Goal: Task Accomplishment & Management: Use online tool/utility

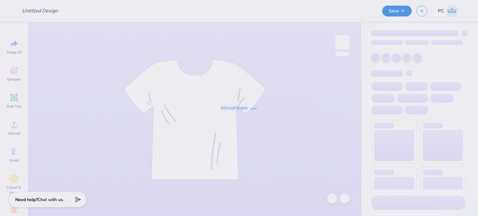
type input "Jetes merch"
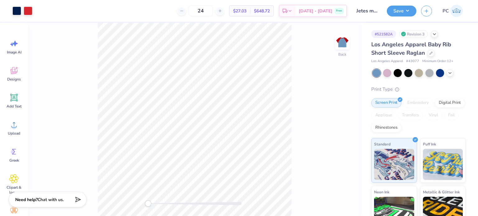
click at [454, 71] on div at bounding box center [418, 73] width 93 height 8
click at [453, 71] on div at bounding box center [450, 72] width 7 height 7
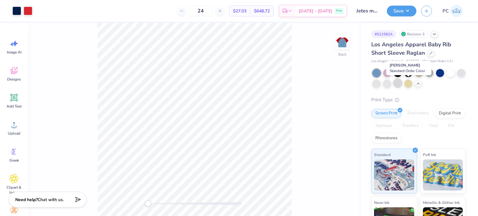
click at [402, 85] on div at bounding box center [398, 83] width 8 height 8
click at [391, 84] on div at bounding box center [387, 83] width 8 height 8
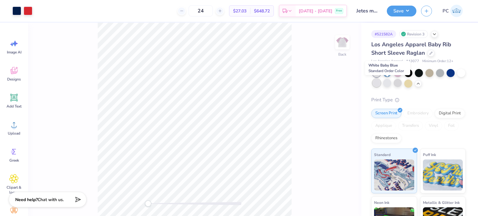
click at [381, 84] on div at bounding box center [376, 83] width 8 height 8
click at [457, 77] on div at bounding box center [461, 72] width 8 height 8
click at [381, 84] on div at bounding box center [376, 83] width 8 height 8
click at [391, 84] on div at bounding box center [387, 83] width 8 height 8
click at [402, 84] on div at bounding box center [398, 83] width 8 height 8
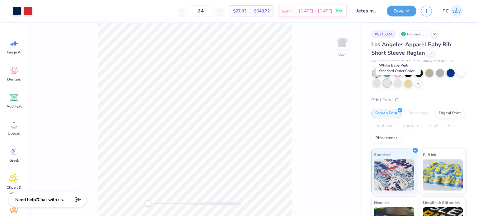
click at [391, 84] on div at bounding box center [387, 83] width 8 height 8
click at [16, 9] on div at bounding box center [16, 10] width 9 height 9
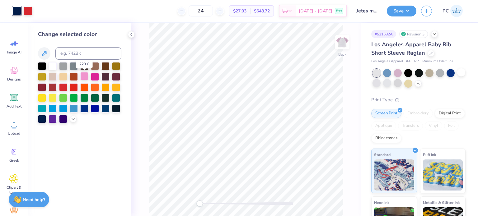
click at [85, 76] on div at bounding box center [84, 76] width 8 height 8
click at [333, 197] on icon at bounding box center [331, 199] width 5 height 6
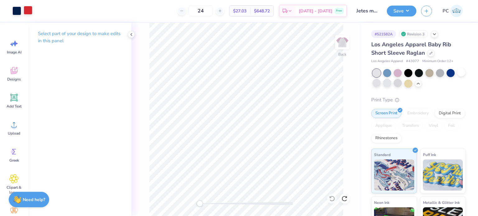
click at [31, 11] on div at bounding box center [28, 10] width 9 height 9
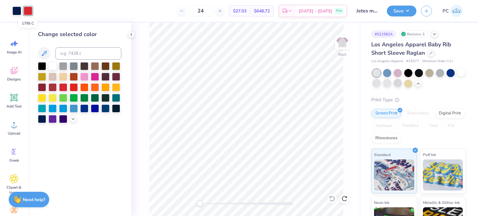
click at [29, 10] on div at bounding box center [28, 11] width 9 height 9
click at [83, 73] on div at bounding box center [84, 76] width 8 height 8
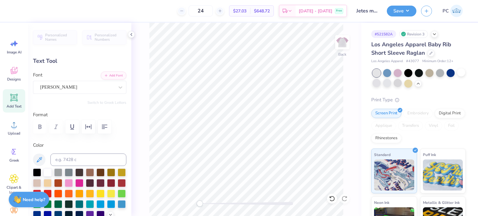
scroll to position [5, 1]
click at [72, 87] on div "[PERSON_NAME]" at bounding box center [77, 87] width 75 height 10
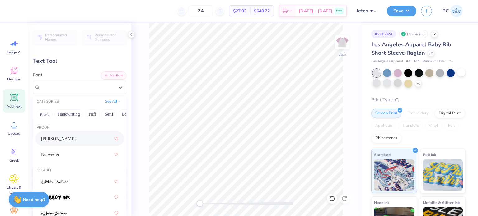
click at [110, 102] on button "See All" at bounding box center [112, 101] width 19 height 6
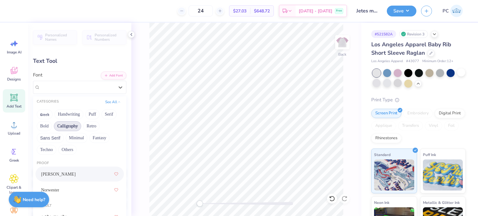
click at [72, 124] on button "Calligraphy" at bounding box center [67, 126] width 27 height 10
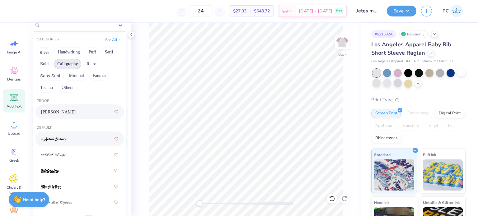
click at [73, 141] on div at bounding box center [79, 138] width 77 height 11
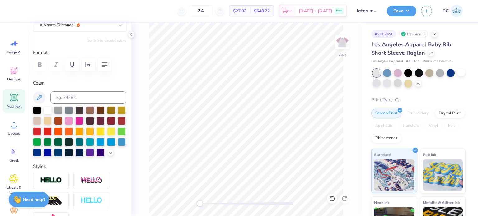
scroll to position [63, 0]
click at [132, 35] on icon at bounding box center [131, 34] width 5 height 5
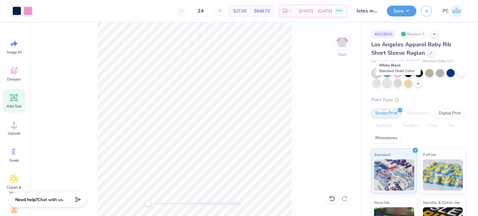
click at [391, 84] on div at bounding box center [387, 83] width 8 height 8
click at [381, 82] on div at bounding box center [376, 83] width 8 height 8
click at [402, 83] on div at bounding box center [398, 83] width 8 height 8
click at [457, 77] on div at bounding box center [461, 72] width 8 height 8
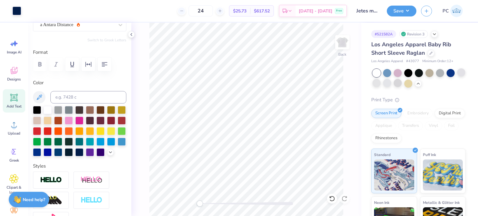
type input "2.85"
type input "0.74"
type input "5.37"
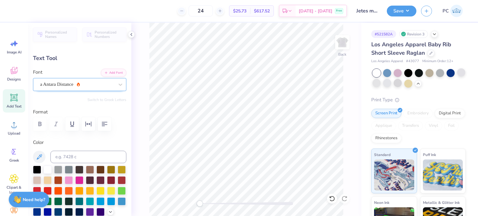
scroll to position [0, 0]
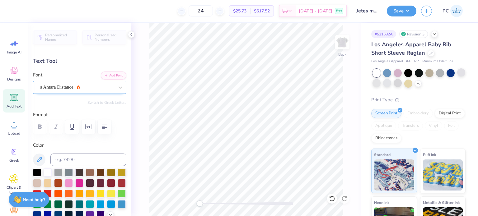
click at [96, 82] on div "a Antara Distance" at bounding box center [79, 87] width 93 height 13
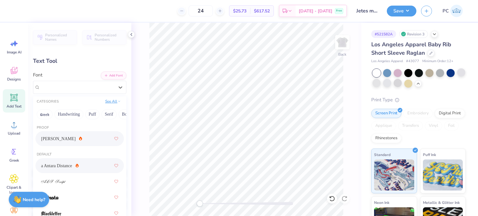
click at [110, 102] on button "See All" at bounding box center [112, 101] width 19 height 6
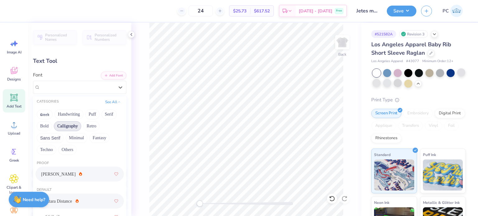
click at [63, 125] on button "Calligraphy" at bounding box center [67, 126] width 27 height 10
click at [71, 125] on button "Calligraphy" at bounding box center [67, 126] width 27 height 10
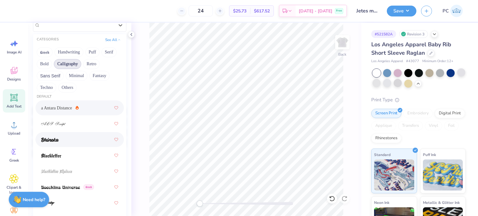
scroll to position [93, 0]
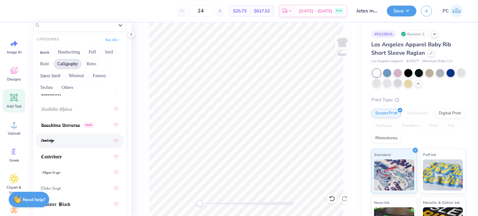
click at [80, 142] on div at bounding box center [79, 140] width 77 height 11
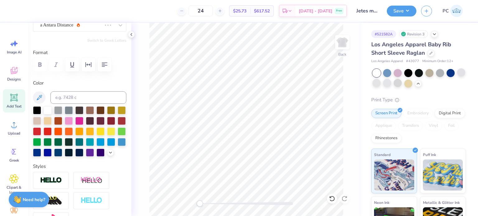
scroll to position [61, 0]
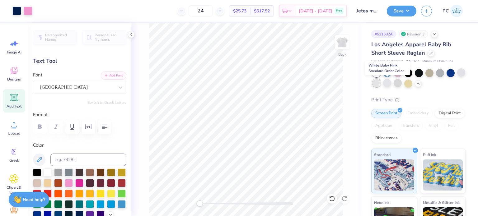
click at [381, 84] on div at bounding box center [376, 83] width 8 height 8
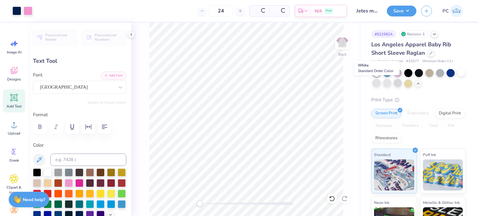
click at [457, 77] on div at bounding box center [461, 72] width 8 height 8
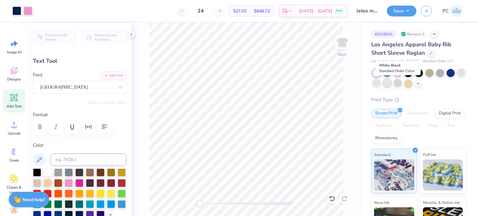
click at [391, 83] on div at bounding box center [387, 83] width 8 height 8
click at [402, 83] on div at bounding box center [398, 83] width 8 height 8
click at [441, 72] on div at bounding box center [440, 72] width 8 height 8
click at [385, 73] on div at bounding box center [387, 72] width 8 height 8
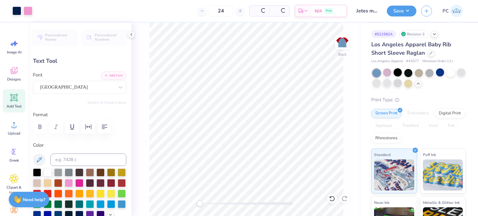
click at [396, 73] on div at bounding box center [398, 72] width 8 height 8
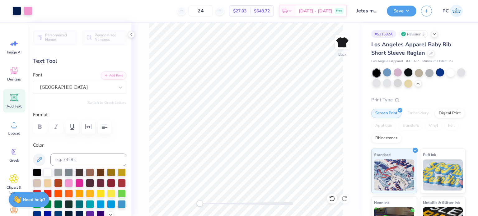
click at [406, 73] on div at bounding box center [408, 72] width 8 height 8
click at [418, 73] on div at bounding box center [419, 72] width 8 height 8
click at [429, 73] on div at bounding box center [429, 72] width 8 height 8
click at [437, 73] on div at bounding box center [440, 72] width 8 height 8
click at [449, 73] on div at bounding box center [451, 72] width 8 height 8
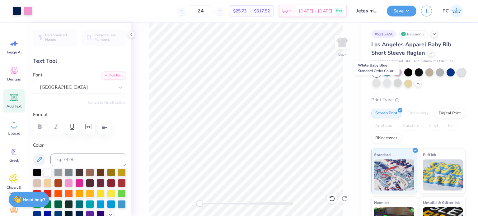
click at [457, 77] on div at bounding box center [461, 72] width 8 height 8
type input "5.29"
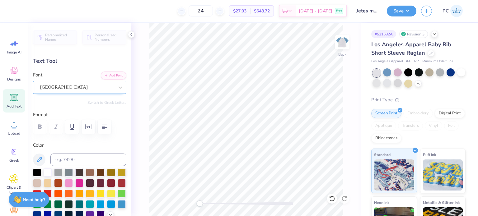
click at [73, 85] on div "[GEOGRAPHIC_DATA]" at bounding box center [77, 87] width 75 height 10
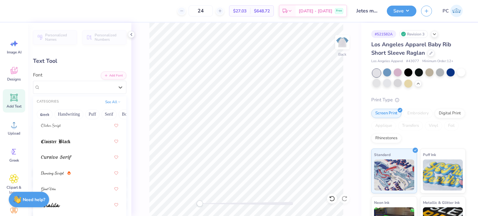
scroll to position [187, 0]
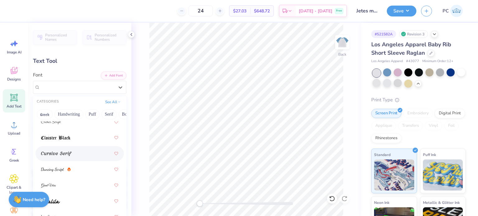
click at [81, 154] on div at bounding box center [79, 153] width 77 height 11
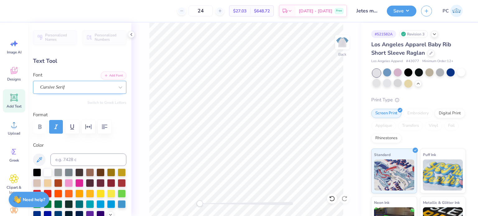
click at [86, 89] on div "Cursive Serif" at bounding box center [77, 87] width 75 height 10
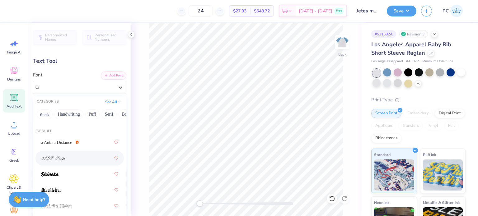
scroll to position [62, 0]
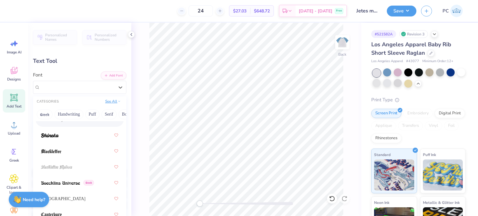
click at [112, 102] on button "See All" at bounding box center [112, 101] width 19 height 6
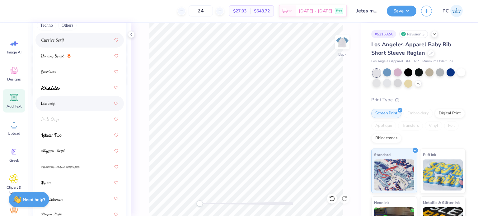
scroll to position [218, 0]
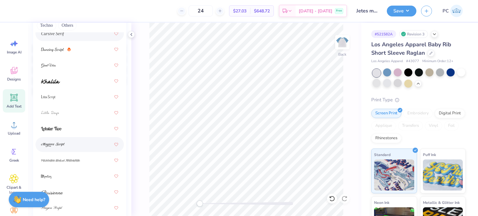
click at [81, 147] on div at bounding box center [79, 144] width 77 height 11
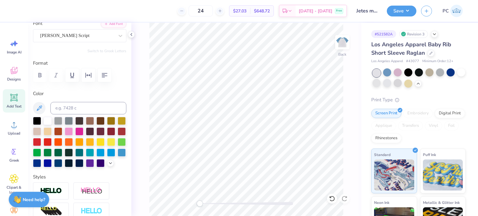
scroll to position [0, 0]
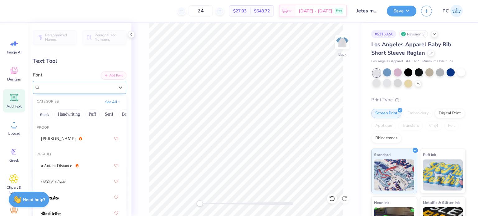
click at [91, 87] on div "[PERSON_NAME] Script" at bounding box center [77, 87] width 75 height 10
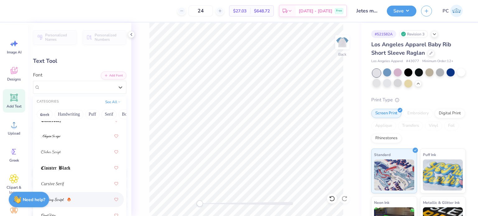
scroll to position [156, 0]
click at [86, 182] on div "Cursive Serif" at bounding box center [79, 184] width 77 height 11
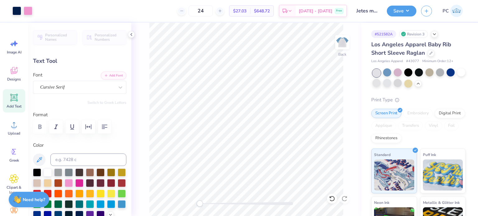
type input "5.22"
type input "0.81"
type input "5.38"
type input "3.83"
type input "0.60"
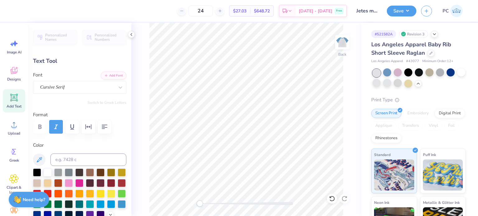
type input "5.60"
